Goal: Task Accomplishment & Management: Complete application form

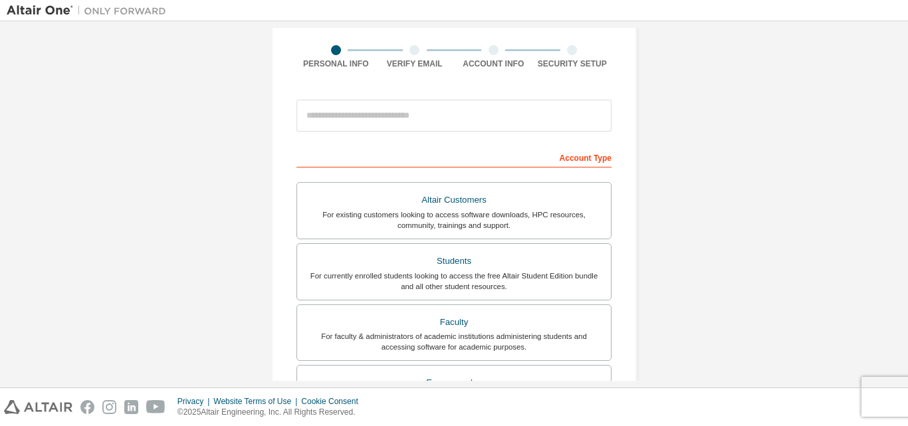
scroll to position [67, 0]
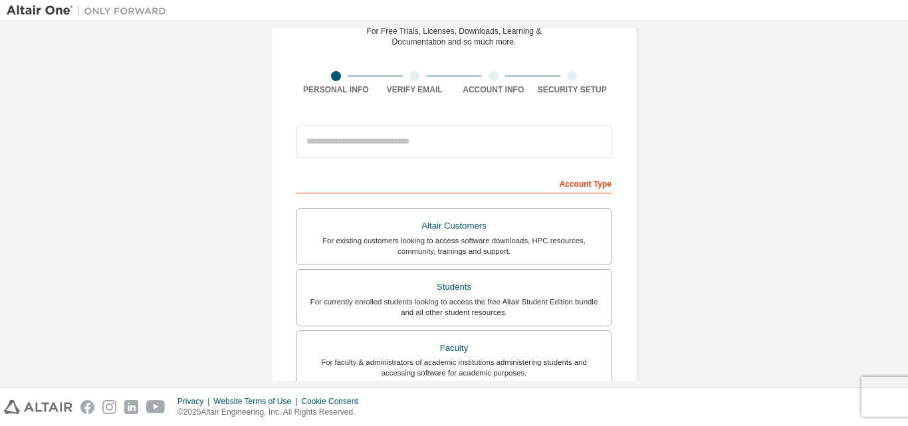
click at [412, 250] on div "For existing customers looking to access software downloads, HPC resources, com…" at bounding box center [454, 245] width 298 height 21
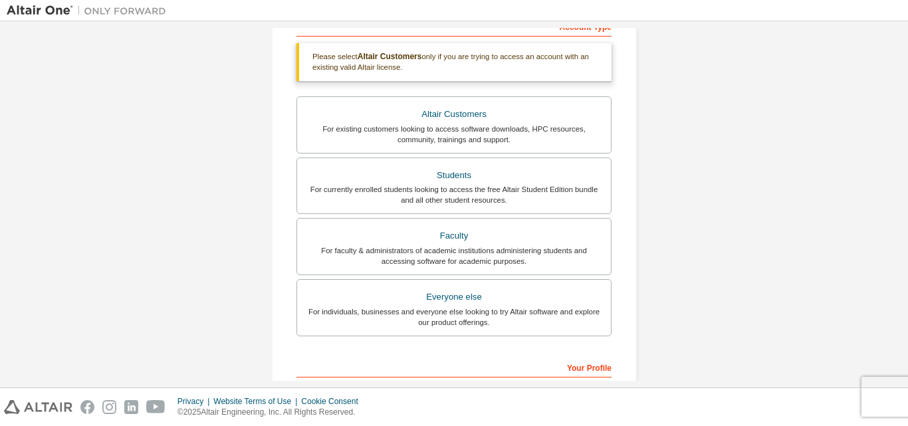
scroll to position [225, 0]
click at [699, 170] on div "Create an Altair One Account For Free Trials, Licenses, Downloads, Learning & D…" at bounding box center [454, 177] width 894 height 749
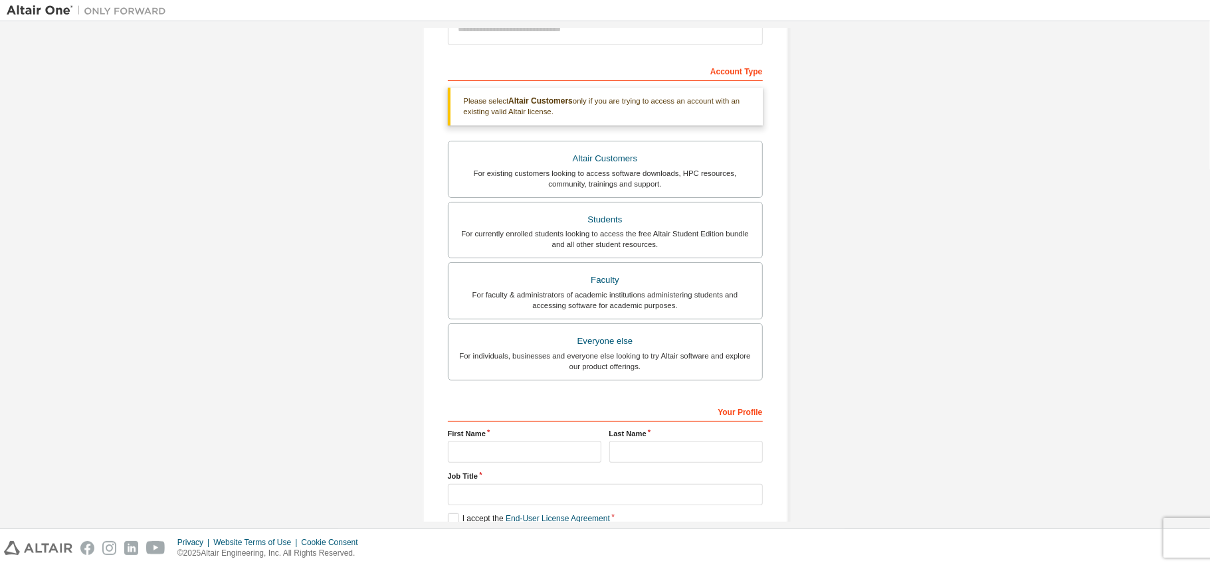
scroll to position [150, 0]
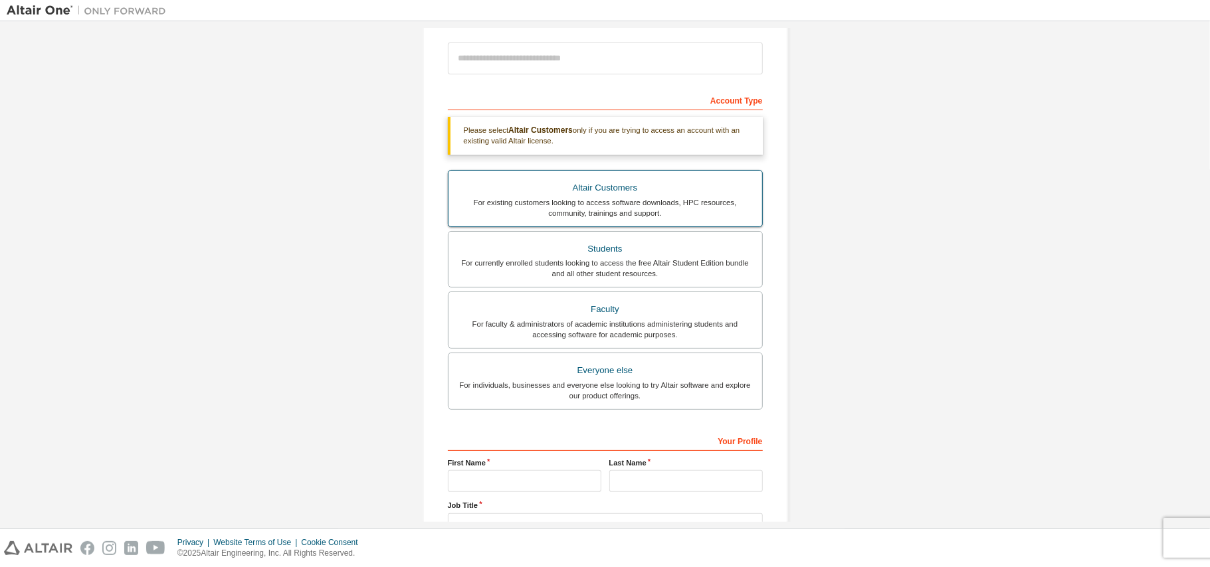
click at [692, 203] on div "For existing customers looking to access software downloads, HPC resources, com…" at bounding box center [605, 207] width 298 height 21
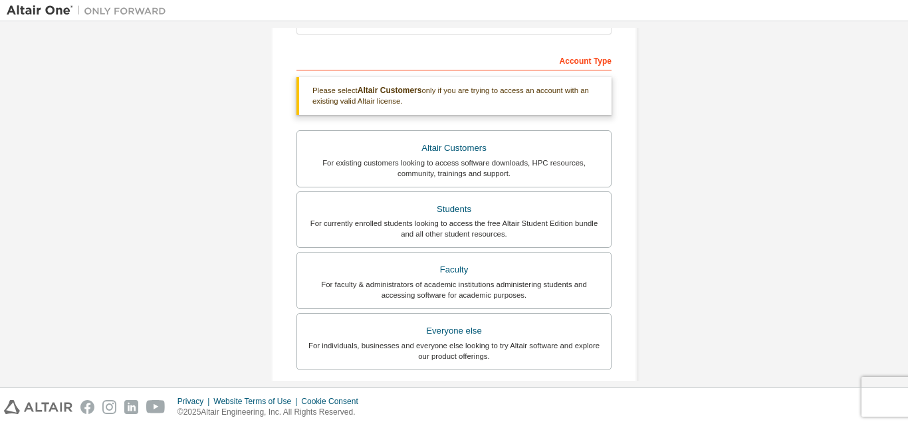
scroll to position [397, 0]
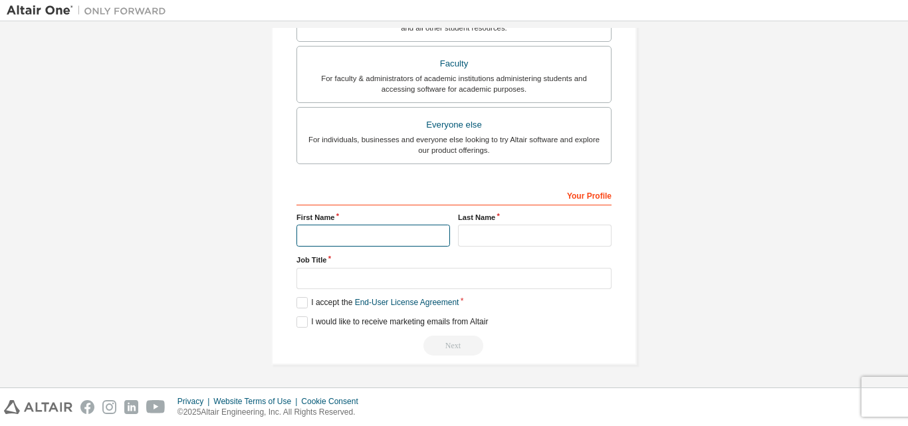
click at [359, 227] on input "text" at bounding box center [372, 236] width 153 height 22
type input "******"
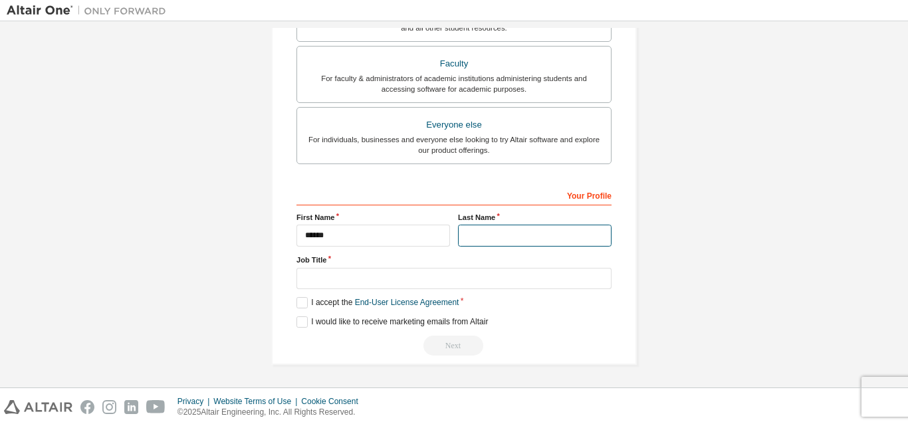
click at [492, 235] on input "text" at bounding box center [534, 236] width 153 height 22
type input "**********"
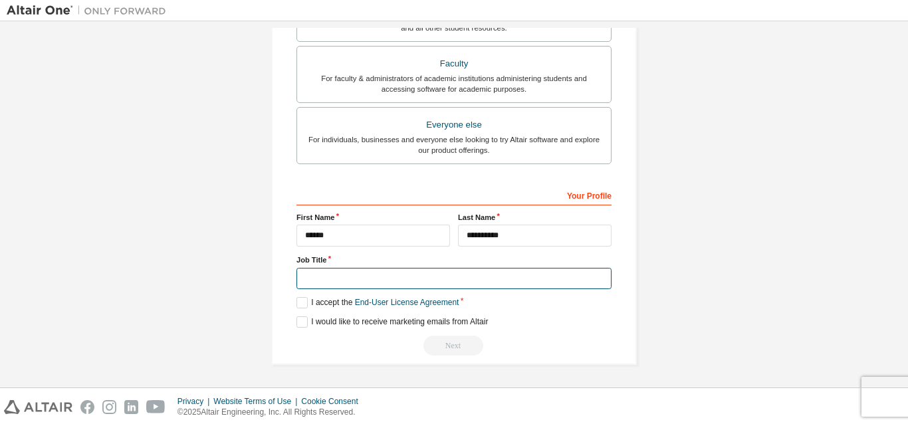
click at [482, 274] on input "text" at bounding box center [453, 279] width 315 height 22
type input "**********"
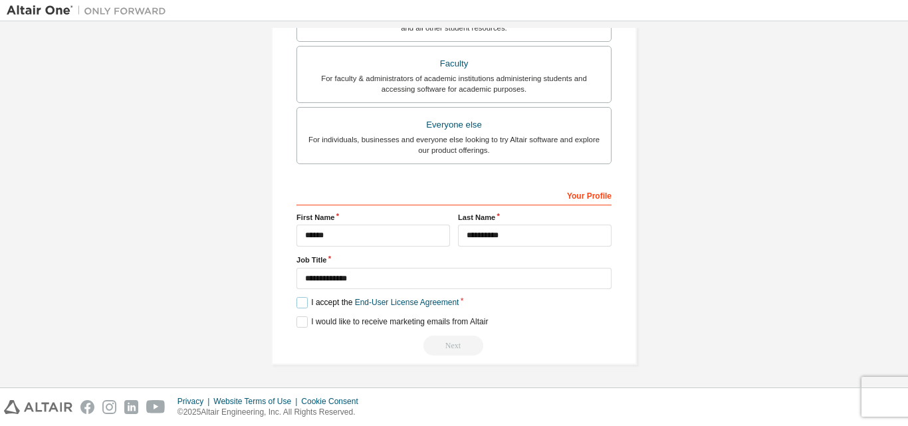
click at [298, 304] on label "I accept the End-User License Agreement" at bounding box center [377, 302] width 162 height 11
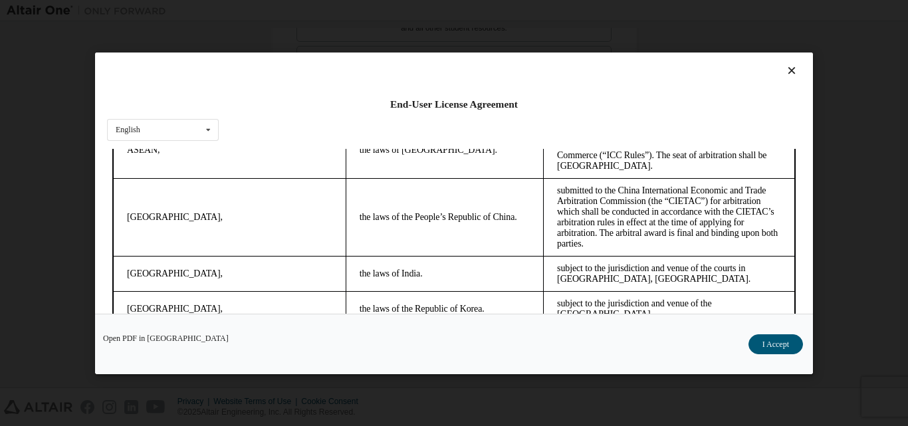
scroll to position [3594, 0]
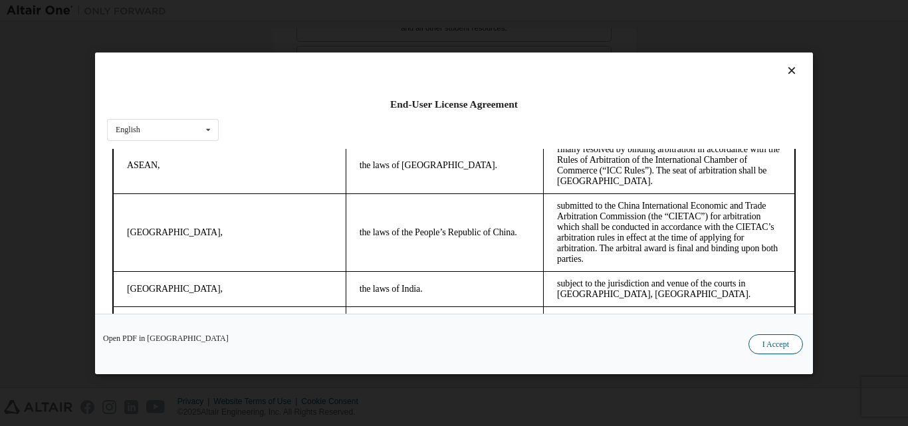
click at [777, 336] on button "I Accept" at bounding box center [775, 344] width 54 height 20
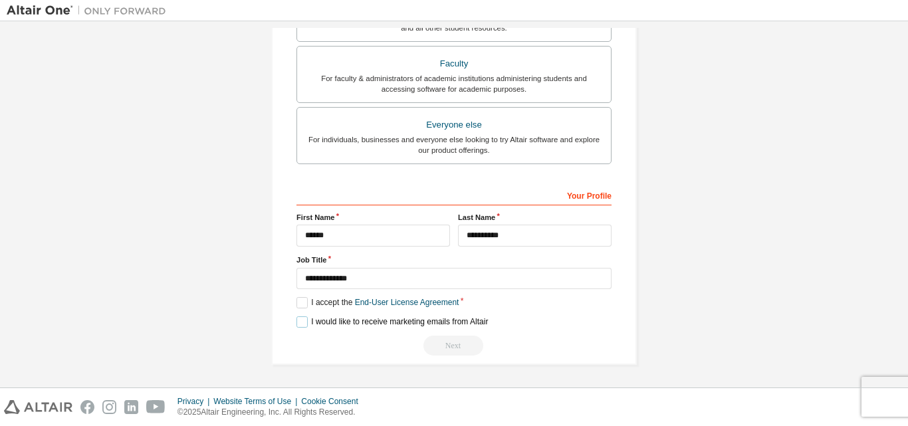
click at [315, 326] on label "I would like to receive marketing emails from Altair" at bounding box center [391, 321] width 191 height 11
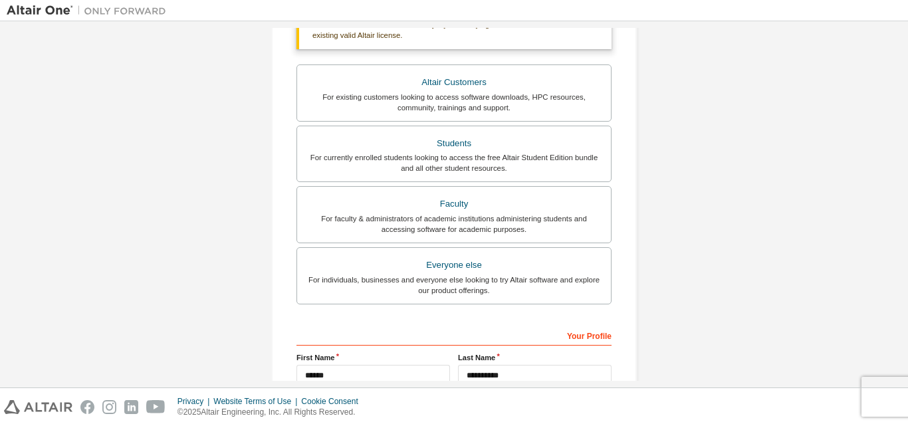
scroll to position [260, 0]
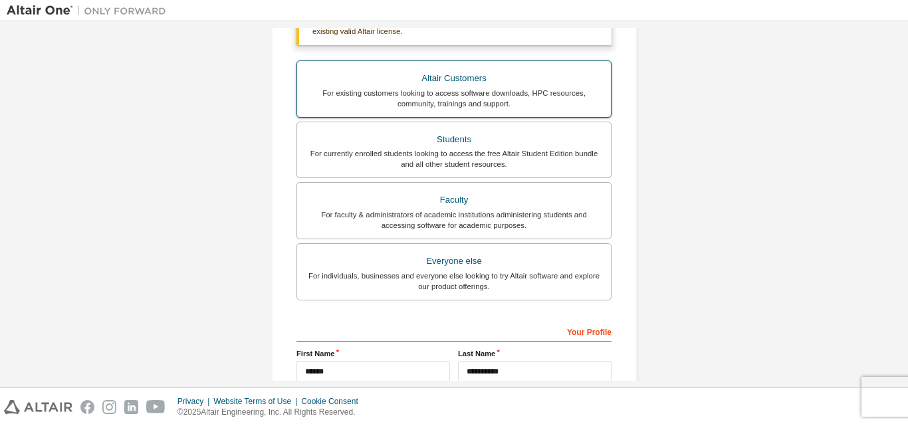
click at [492, 95] on div "For existing customers looking to access software downloads, HPC resources, com…" at bounding box center [454, 98] width 298 height 21
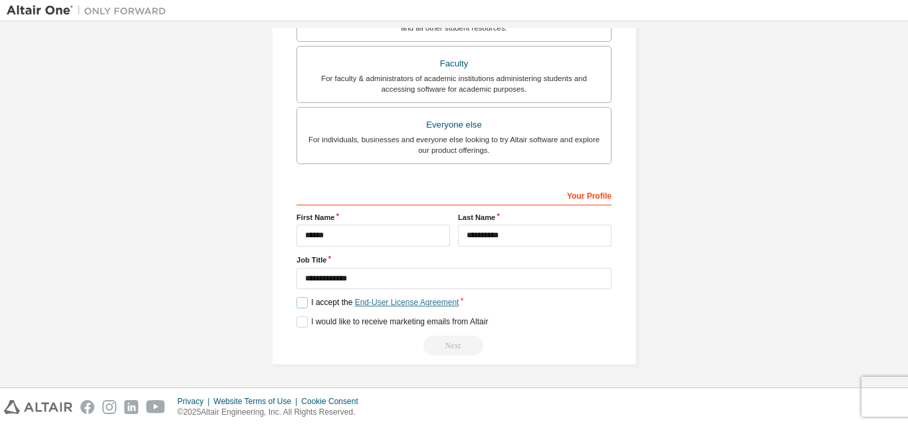
click at [363, 298] on link "End-User License Agreement" at bounding box center [407, 302] width 104 height 9
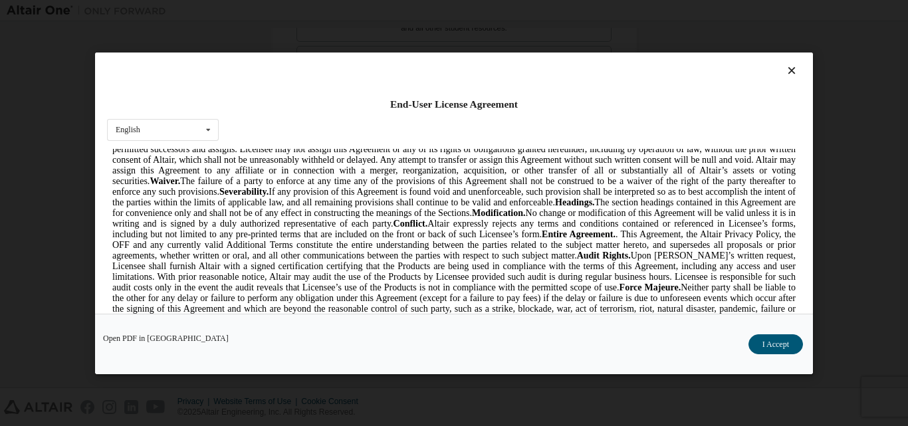
scroll to position [3074, 0]
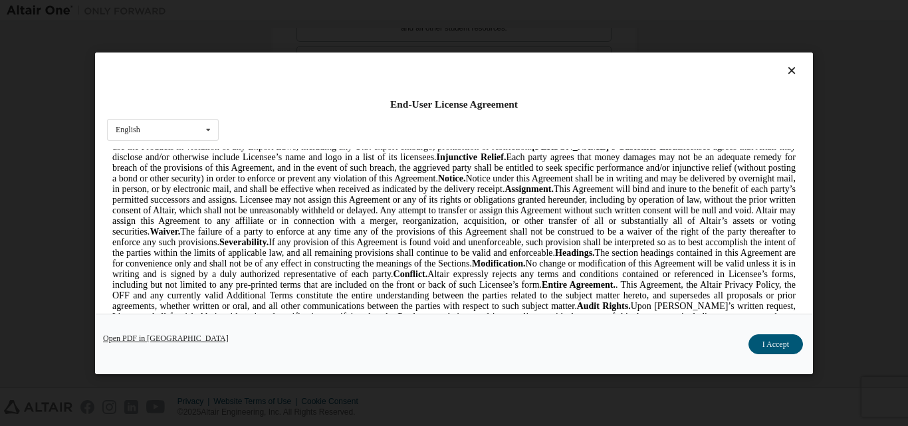
click at [142, 339] on link "Open PDF in [GEOGRAPHIC_DATA]" at bounding box center [166, 338] width 126 height 8
click at [771, 344] on button "I Accept" at bounding box center [775, 344] width 54 height 20
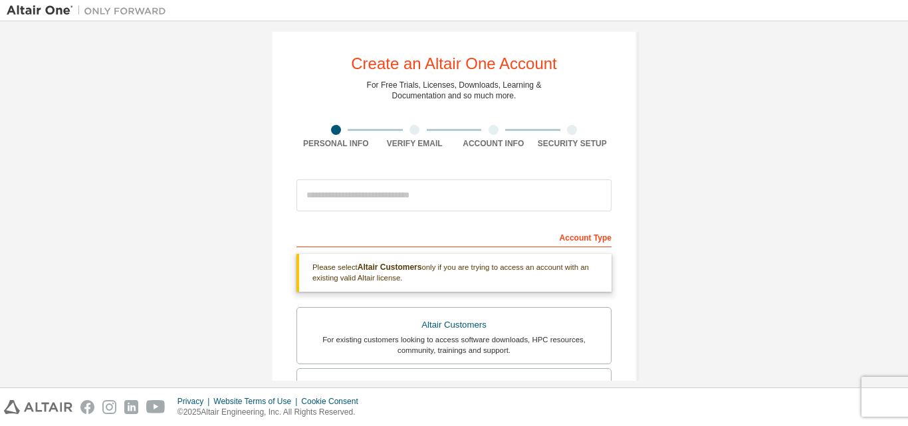
scroll to position [0, 0]
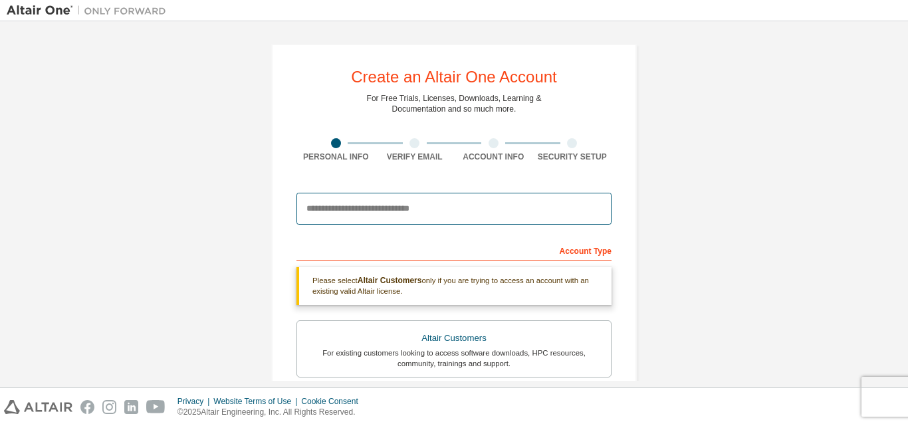
click at [469, 203] on input "email" at bounding box center [453, 209] width 315 height 32
type input "**********"
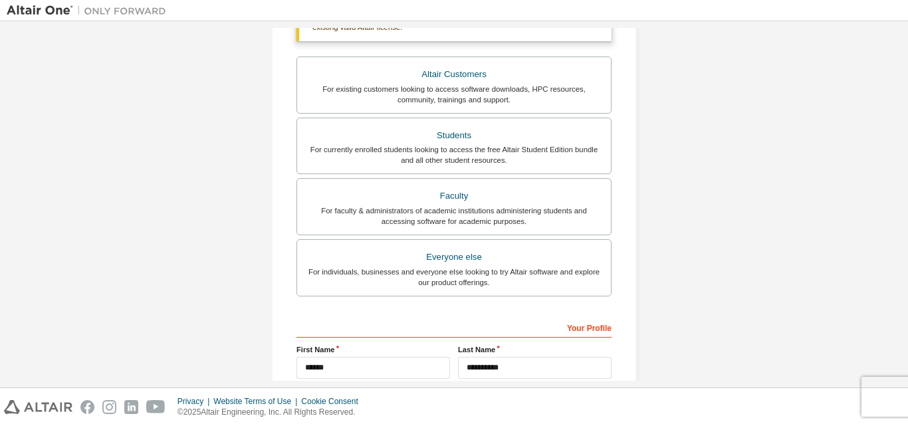
scroll to position [397, 0]
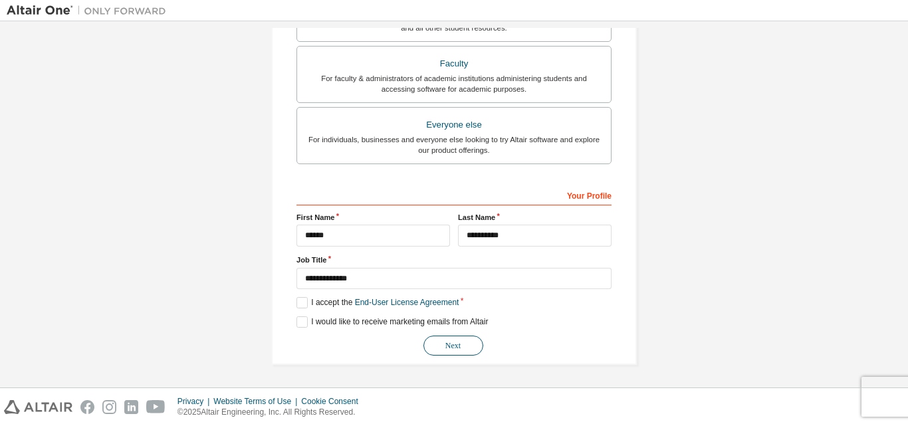
click at [458, 339] on button "Next" at bounding box center [453, 346] width 60 height 20
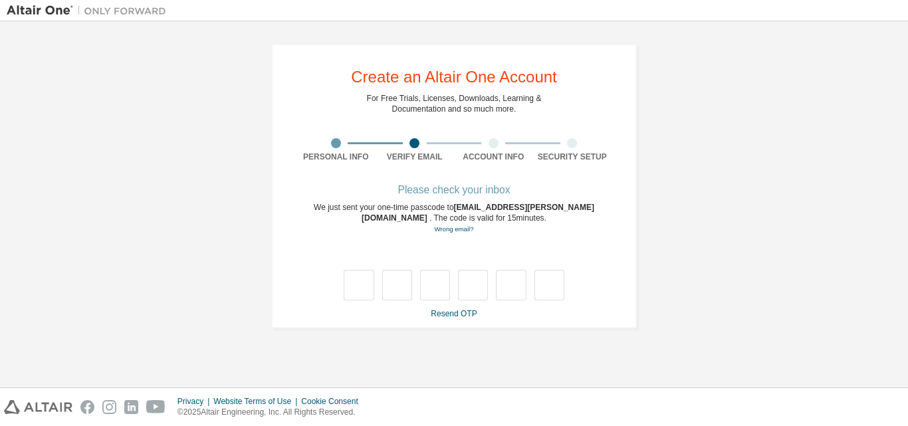
scroll to position [0, 0]
type input "*"
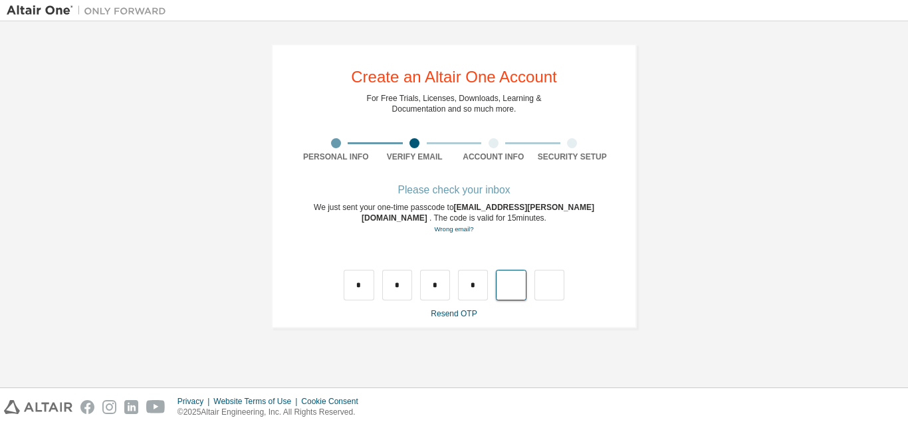
type input "*"
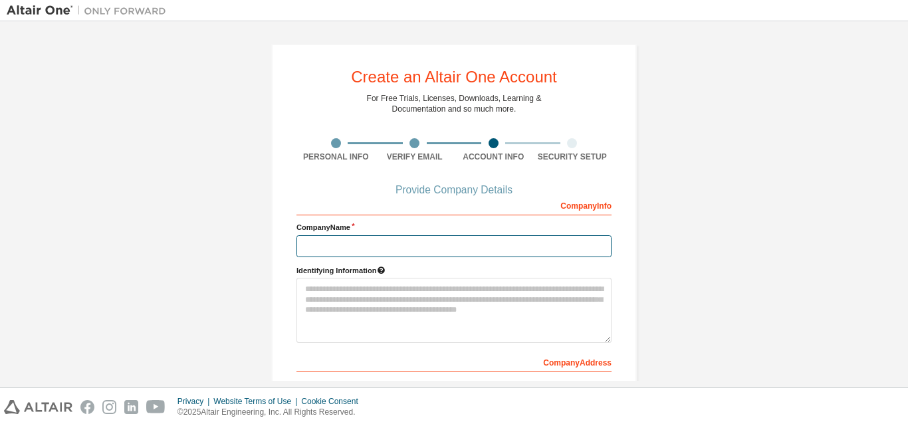
click at [392, 248] on input "text" at bounding box center [453, 246] width 315 height 22
type input "**********"
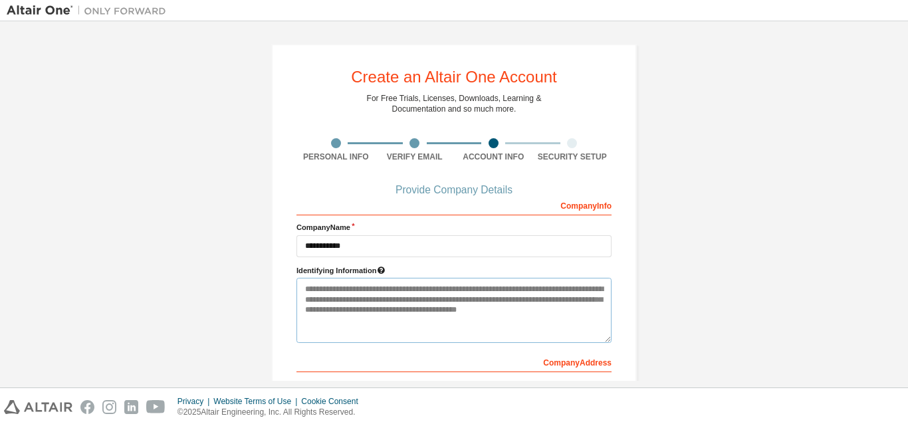
click at [393, 288] on textarea at bounding box center [453, 310] width 315 height 65
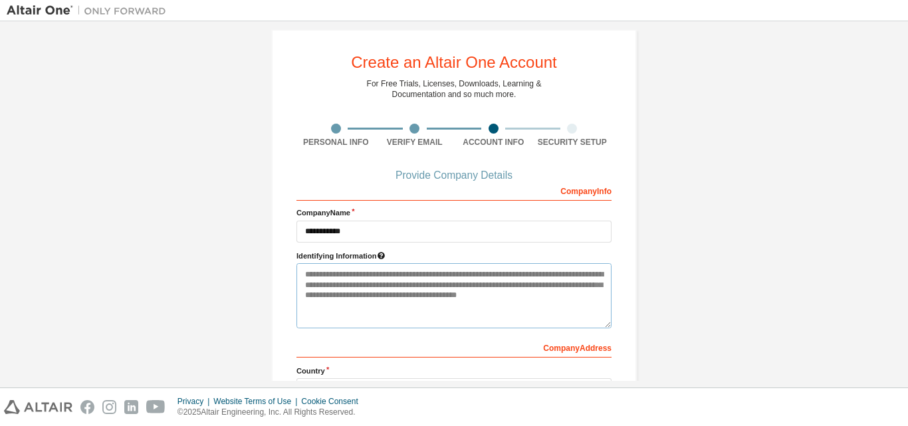
scroll to position [27, 0]
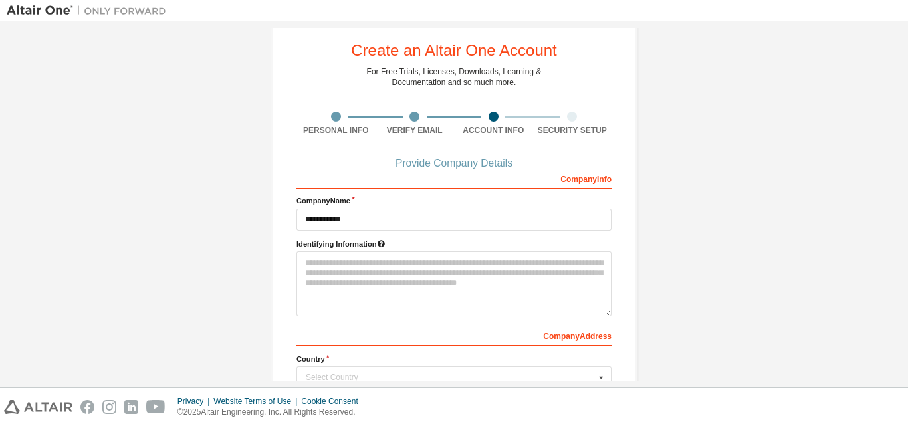
click at [383, 241] on icon at bounding box center [381, 242] width 9 height 7
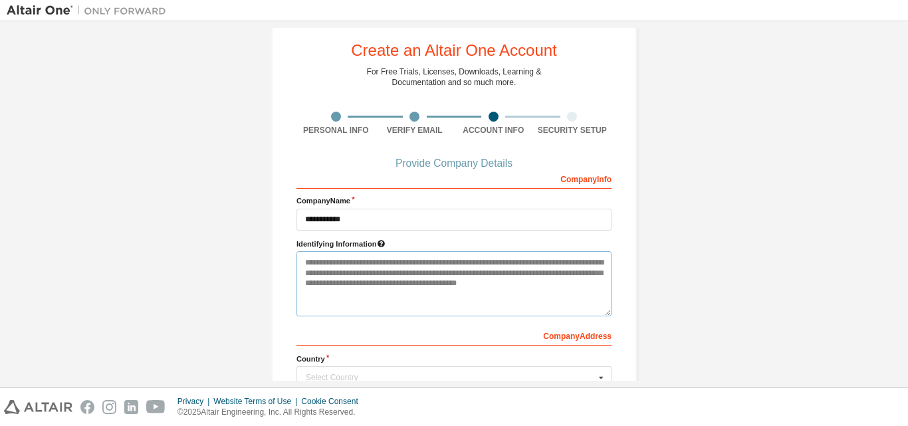
click at [338, 277] on textarea at bounding box center [453, 283] width 315 height 65
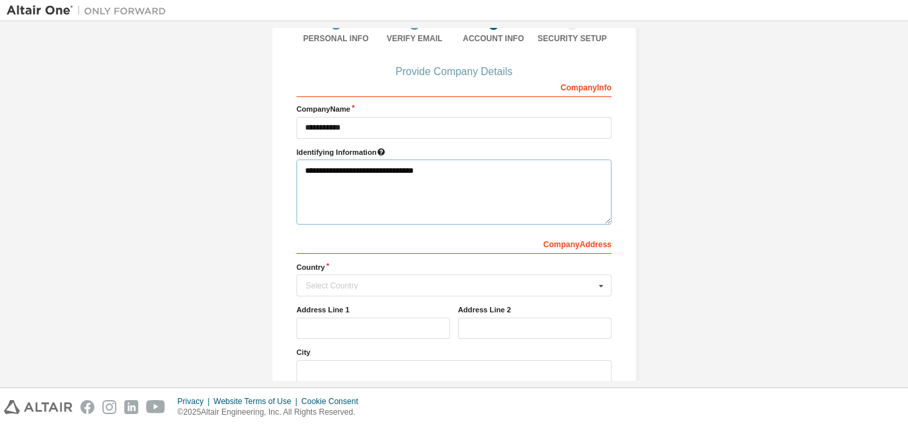
scroll to position [125, 0]
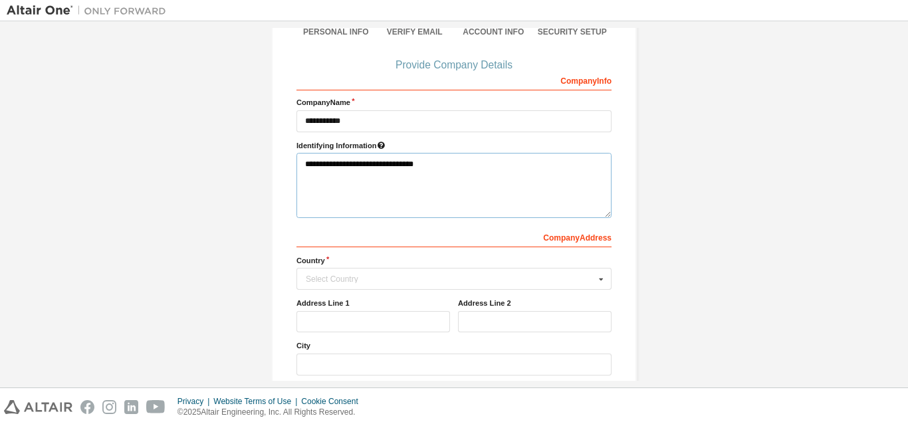
type textarea "**********"
click at [338, 277] on div "Select Country" at bounding box center [450, 279] width 289 height 8
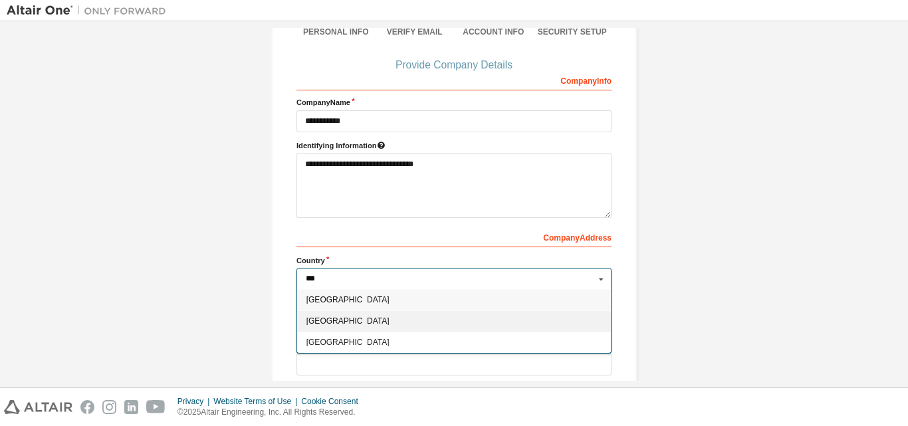
type input "***"
click at [309, 323] on span "[GEOGRAPHIC_DATA]" at bounding box center [454, 321] width 296 height 8
type input "***"
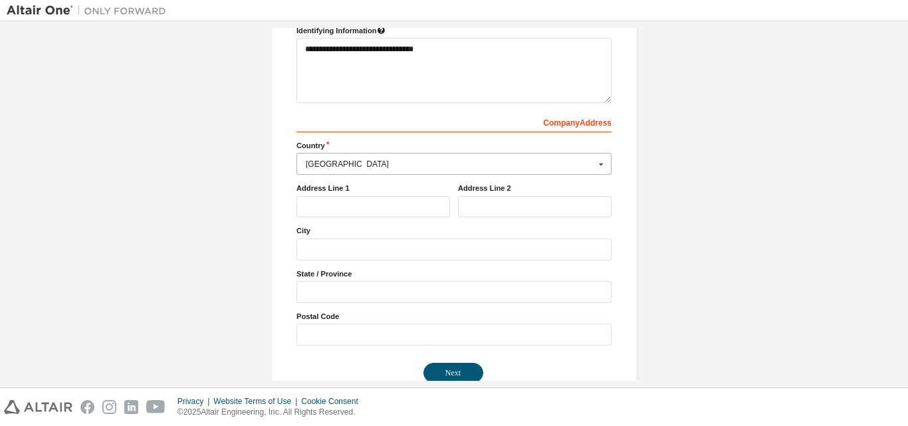
scroll to position [267, 0]
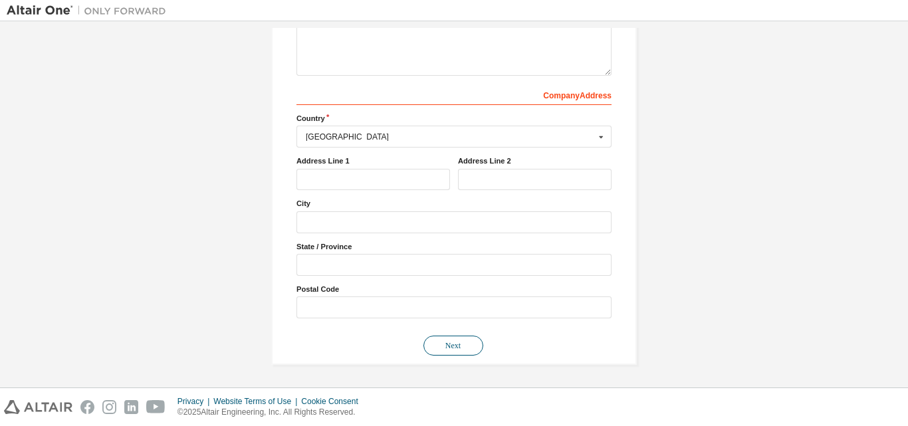
click at [438, 345] on button "Next" at bounding box center [453, 346] width 60 height 20
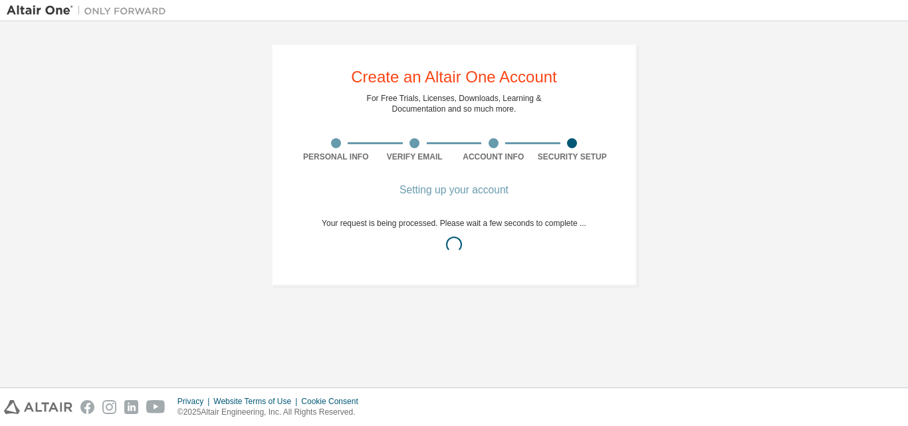
scroll to position [0, 0]
